Goal: Browse casually: Explore the website without a specific task or goal

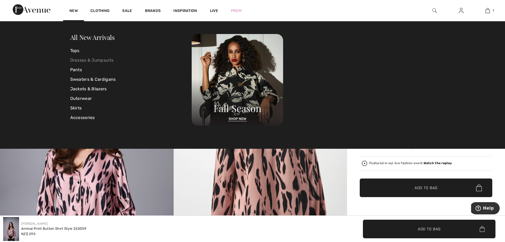
click at [84, 61] on link "Dresses & Jumpsuits" at bounding box center [131, 60] width 122 height 10
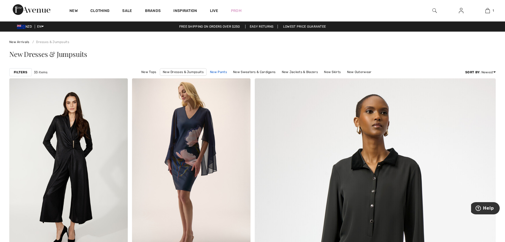
click at [220, 72] on link "New Pants" at bounding box center [218, 71] width 22 height 7
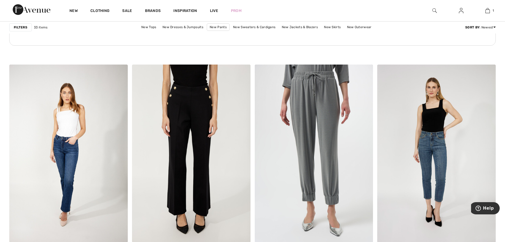
scroll to position [928, 0]
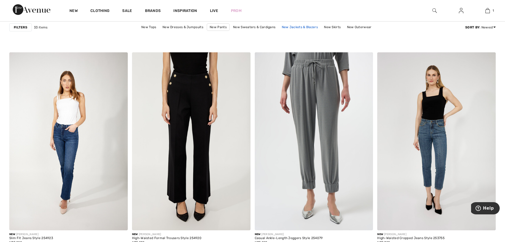
click at [298, 26] on link "New Jackets & Blazers" at bounding box center [299, 27] width 41 height 7
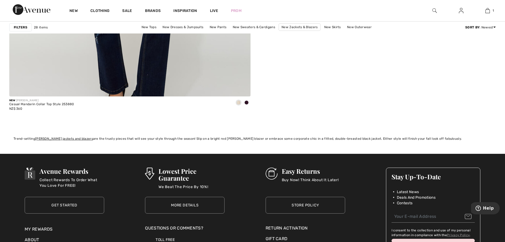
scroll to position [1936, 0]
